Goal: Information Seeking & Learning: Check status

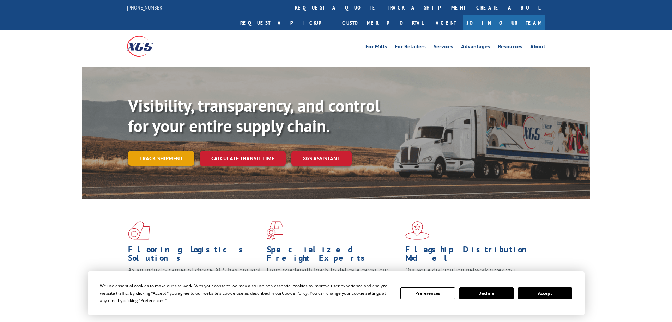
click at [138, 151] on link "Track shipment" at bounding box center [161, 158] width 66 height 15
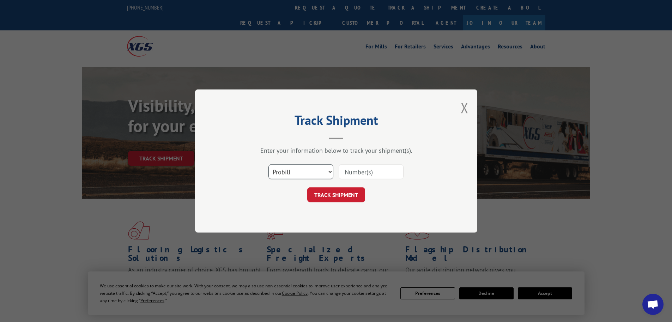
click at [279, 170] on select "Select category... Probill BOL PO" at bounding box center [301, 171] width 65 height 15
select select "bol"
click at [269, 164] on select "Select category... Probill BOL PO" at bounding box center [301, 171] width 65 height 15
click at [349, 170] on input at bounding box center [371, 171] width 65 height 15
paste input "13545366"
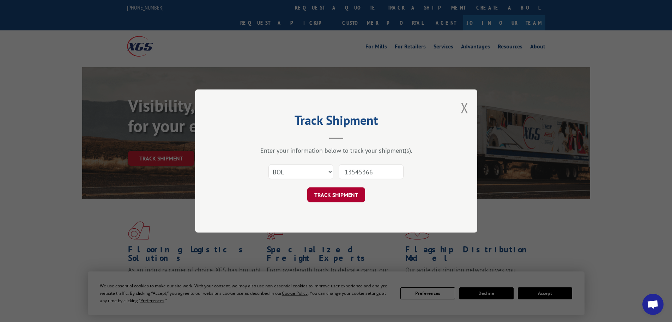
type input "13545366"
click at [336, 190] on button "TRACK SHIPMENT" at bounding box center [336, 194] width 58 height 15
